Goal: Information Seeking & Learning: Check status

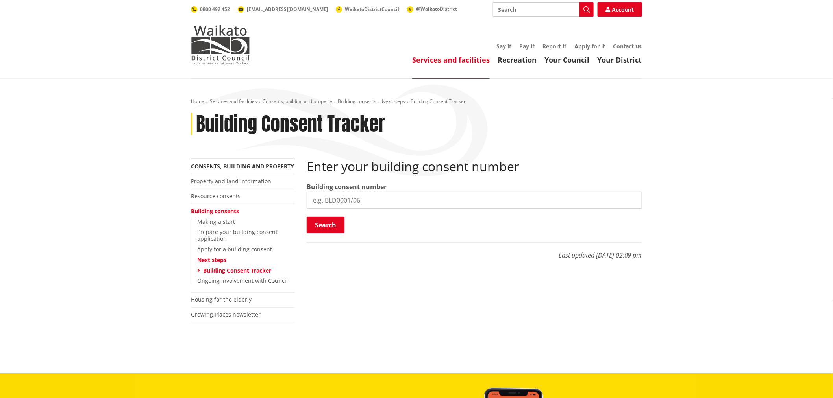
click at [332, 202] on input "search" at bounding box center [474, 200] width 335 height 17
paste input "BLD0206/26"
type input "BLD0206/26"
click at [320, 223] on button "Search" at bounding box center [326, 225] width 38 height 17
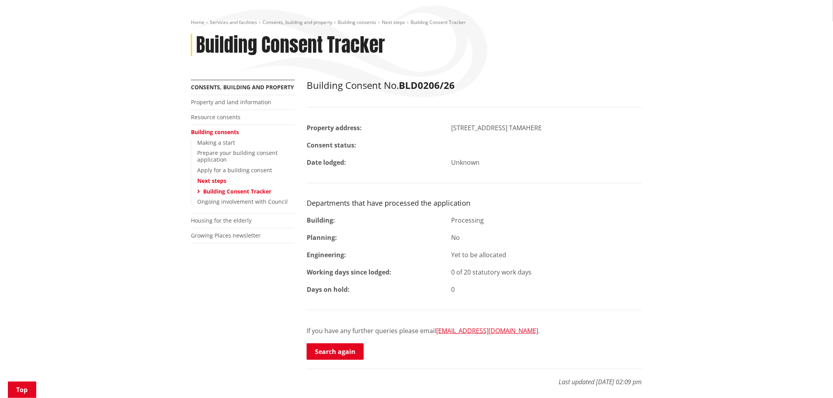
scroll to position [87, 0]
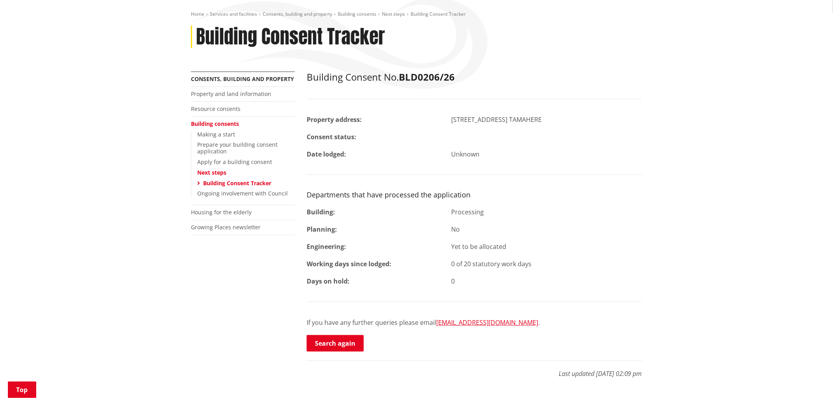
drag, startPoint x: 336, startPoint y: 338, endPoint x: 352, endPoint y: 300, distance: 40.7
click at [336, 338] on link "Search again" at bounding box center [335, 343] width 57 height 17
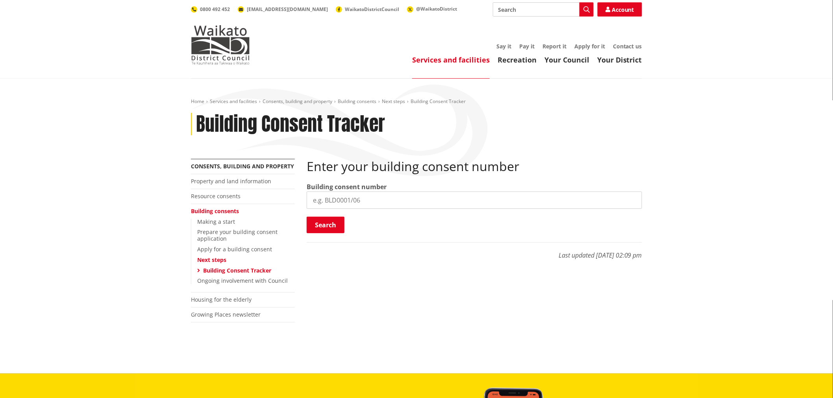
click at [376, 201] on input "search" at bounding box center [474, 200] width 335 height 17
paste input "BLD0172/26"
type input "BLD0172/26"
click at [329, 222] on button "Search" at bounding box center [326, 225] width 38 height 17
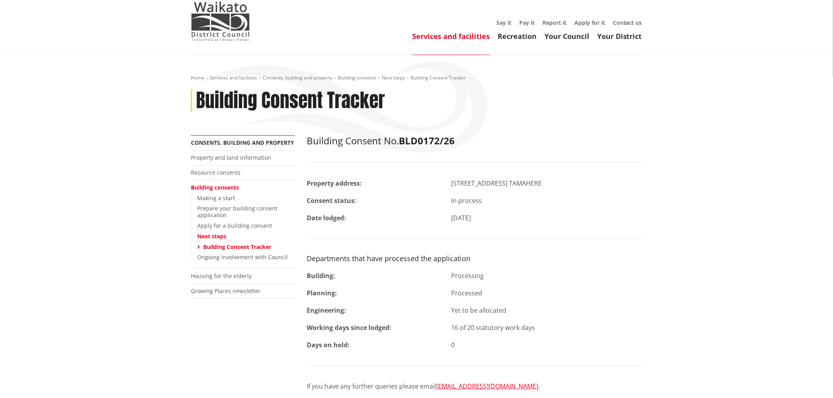
scroll to position [44, 0]
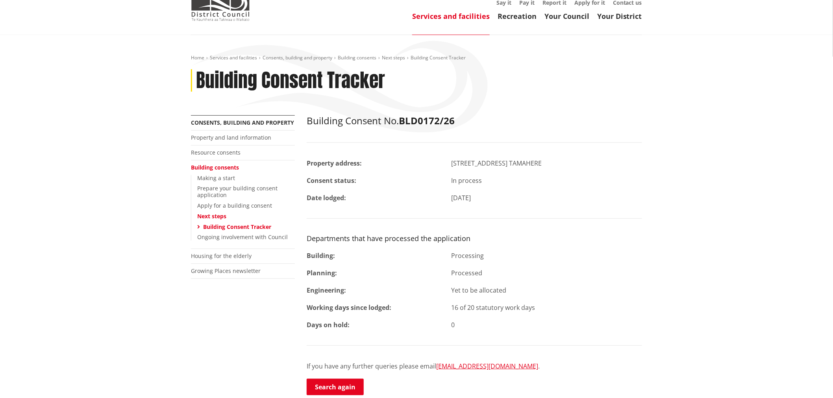
drag, startPoint x: 323, startPoint y: 383, endPoint x: 321, endPoint y: 371, distance: 12.3
click at [323, 383] on link "Search again" at bounding box center [335, 387] width 57 height 17
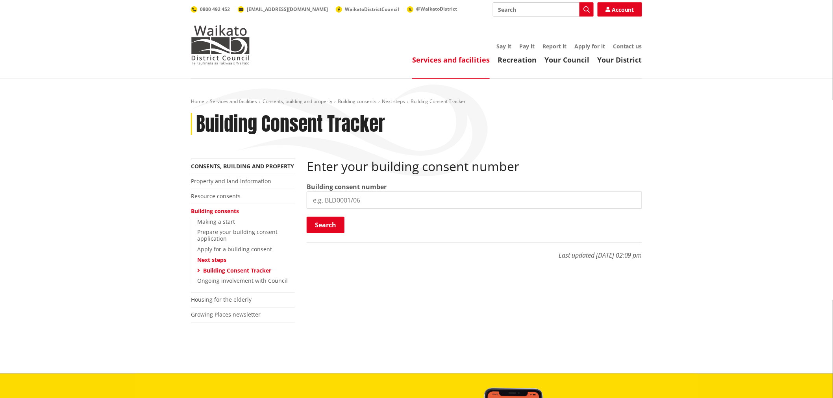
click at [321, 197] on input "search" at bounding box center [474, 200] width 335 height 17
paste input "BLD0260/26"
type input "BLD0260/26"
click at [321, 221] on button "Search" at bounding box center [326, 225] width 38 height 17
